Goal: Navigation & Orientation: Understand site structure

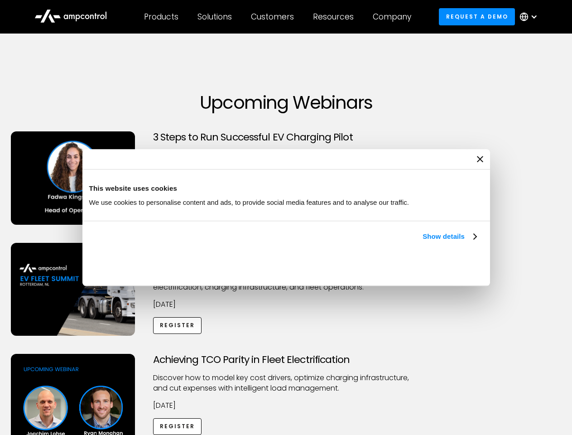
click at [422, 242] on link "Show details" at bounding box center [448, 236] width 53 height 11
click at [0, 0] on div "Necessary cookies help make a website usable by enabling basic functions like p…" at bounding box center [0, 0] width 0 height 0
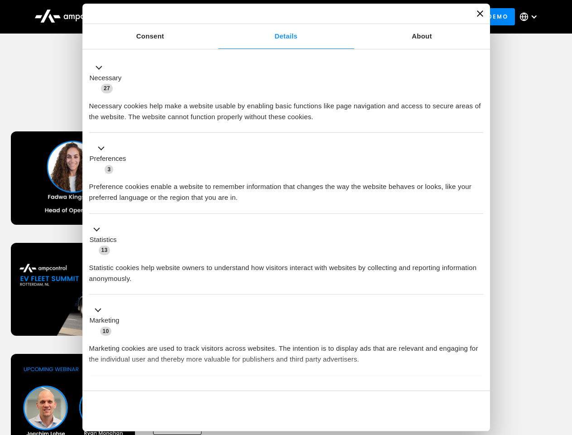
click at [562, 365] on div "Achieving TCO Parity in Fleet Electrification Discover how to model key cost dr…" at bounding box center [286, 425] width 569 height 142
click at [278, 17] on div "Customers" at bounding box center [272, 17] width 43 height 10
click at [161, 17] on div "Products" at bounding box center [161, 17] width 34 height 10
click at [215, 17] on div "Solutions" at bounding box center [214, 17] width 34 height 10
click at [274, 17] on div "Customers" at bounding box center [272, 17] width 43 height 10
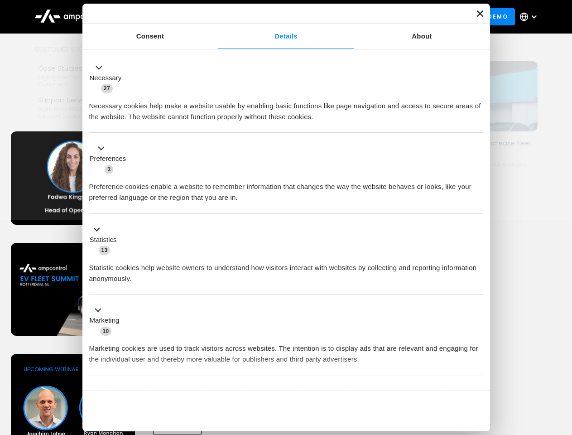
click at [335, 17] on div "Resources" at bounding box center [333, 17] width 41 height 10
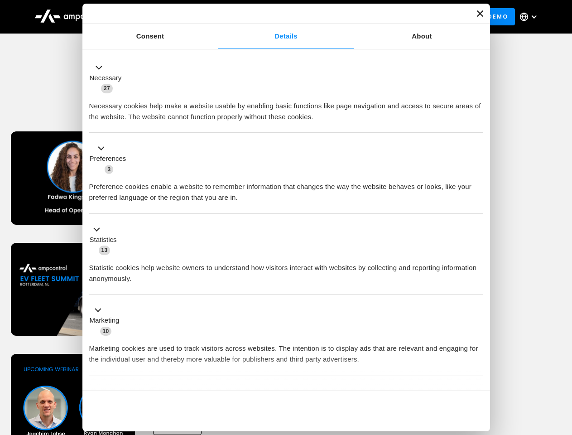
click at [395, 17] on div "Company" at bounding box center [392, 17] width 38 height 10
click at [531, 17] on div at bounding box center [533, 16] width 7 height 7
